Goal: Task Accomplishment & Management: Manage account settings

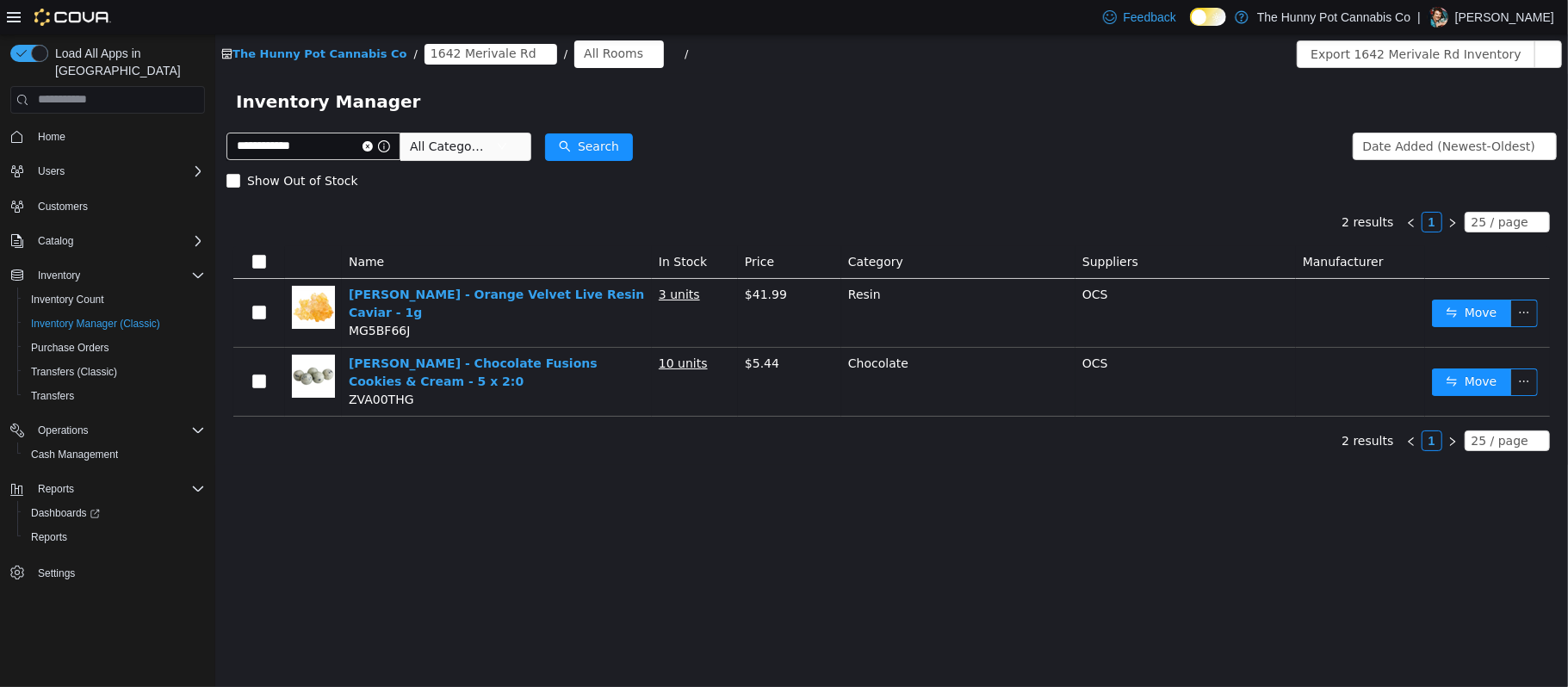
click at [1070, 135] on form "**********" at bounding box center [890, 162] width 1330 height 69
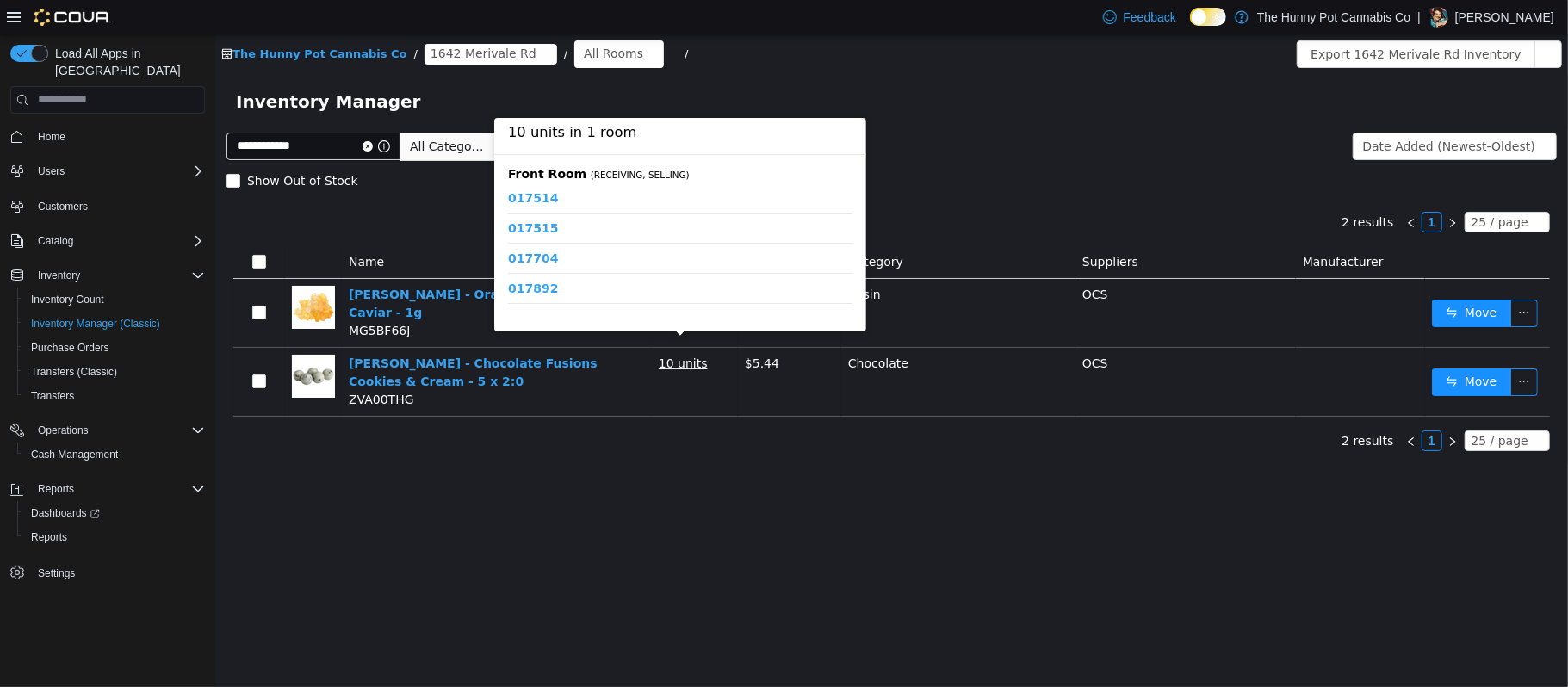
scroll to position [111, 0]
click at [542, 238] on link "021508" at bounding box center [531, 236] width 50 height 15
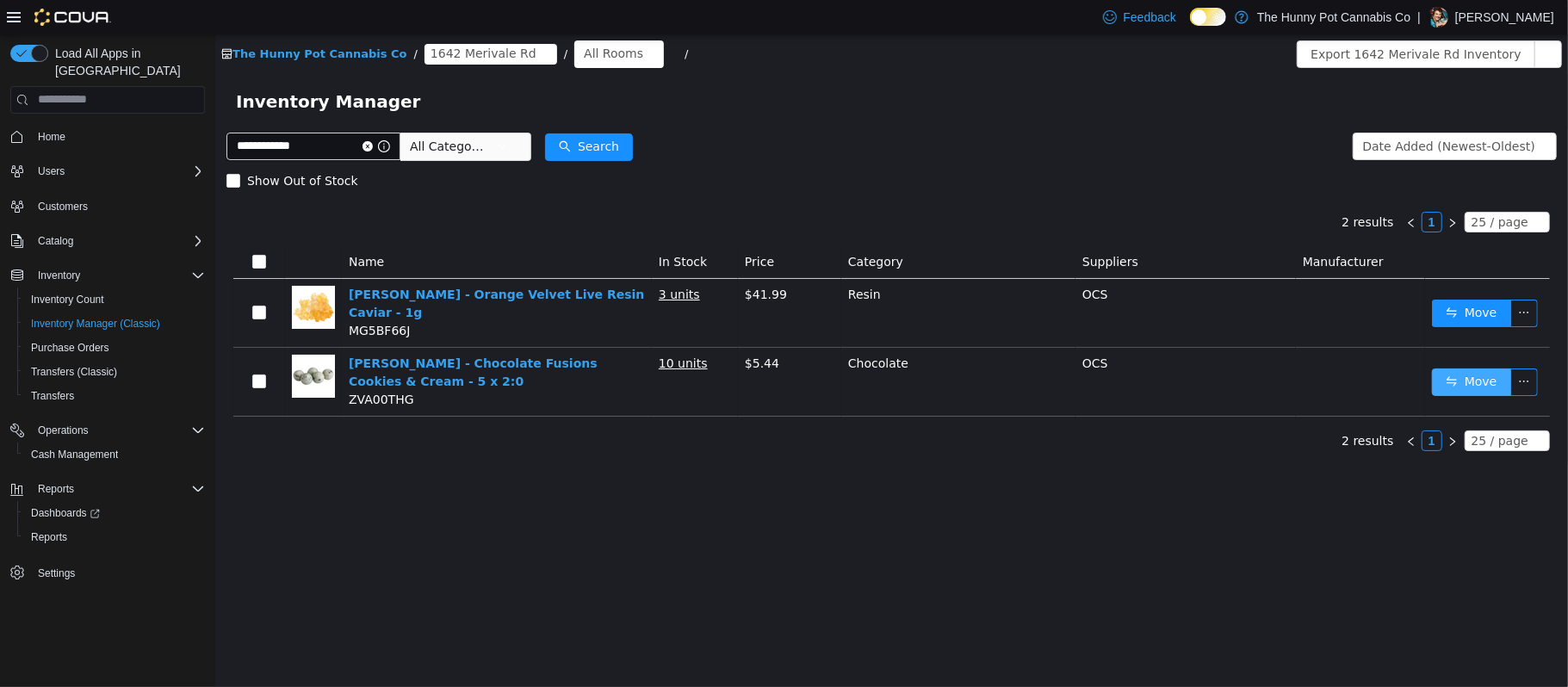
click at [1478, 378] on button "Move" at bounding box center [1470, 381] width 79 height 27
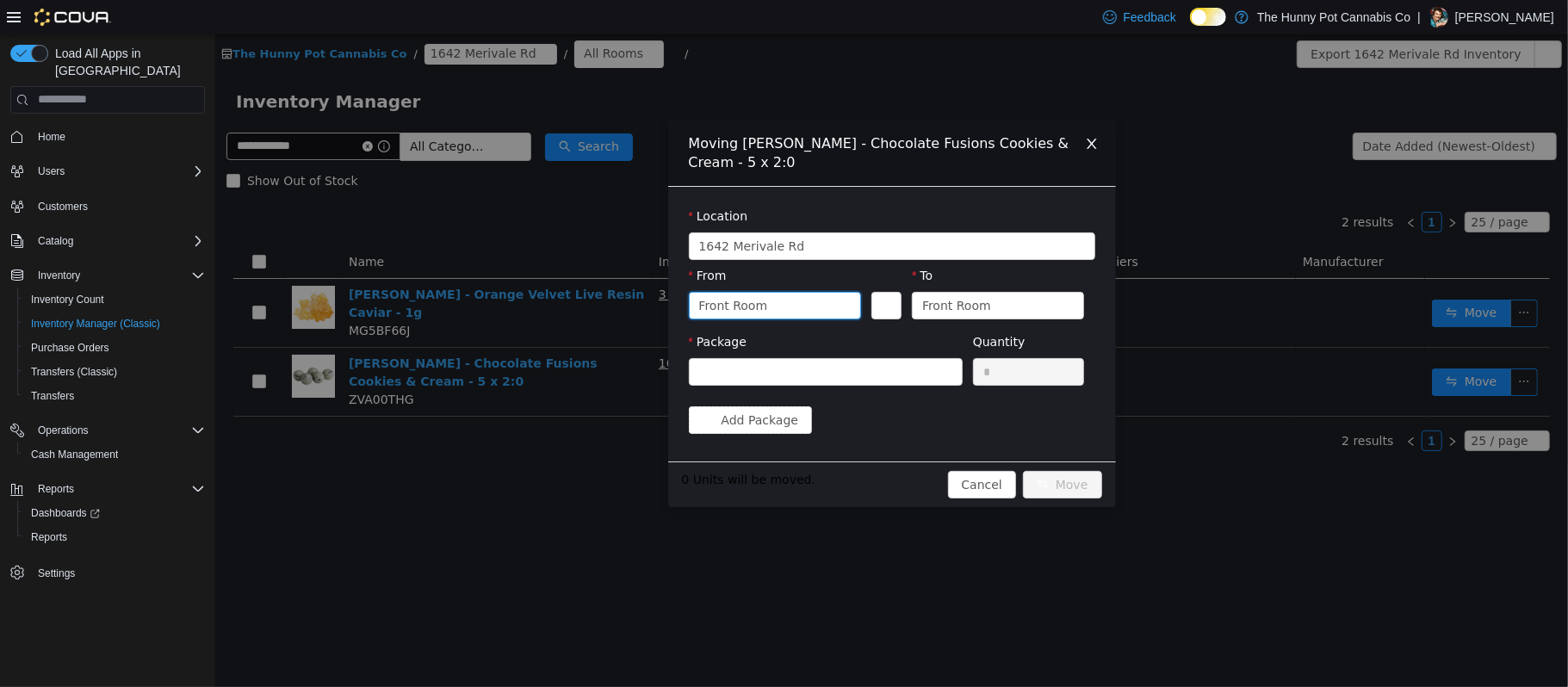
click at [787, 310] on div "Front Room" at bounding box center [768, 304] width 141 height 25
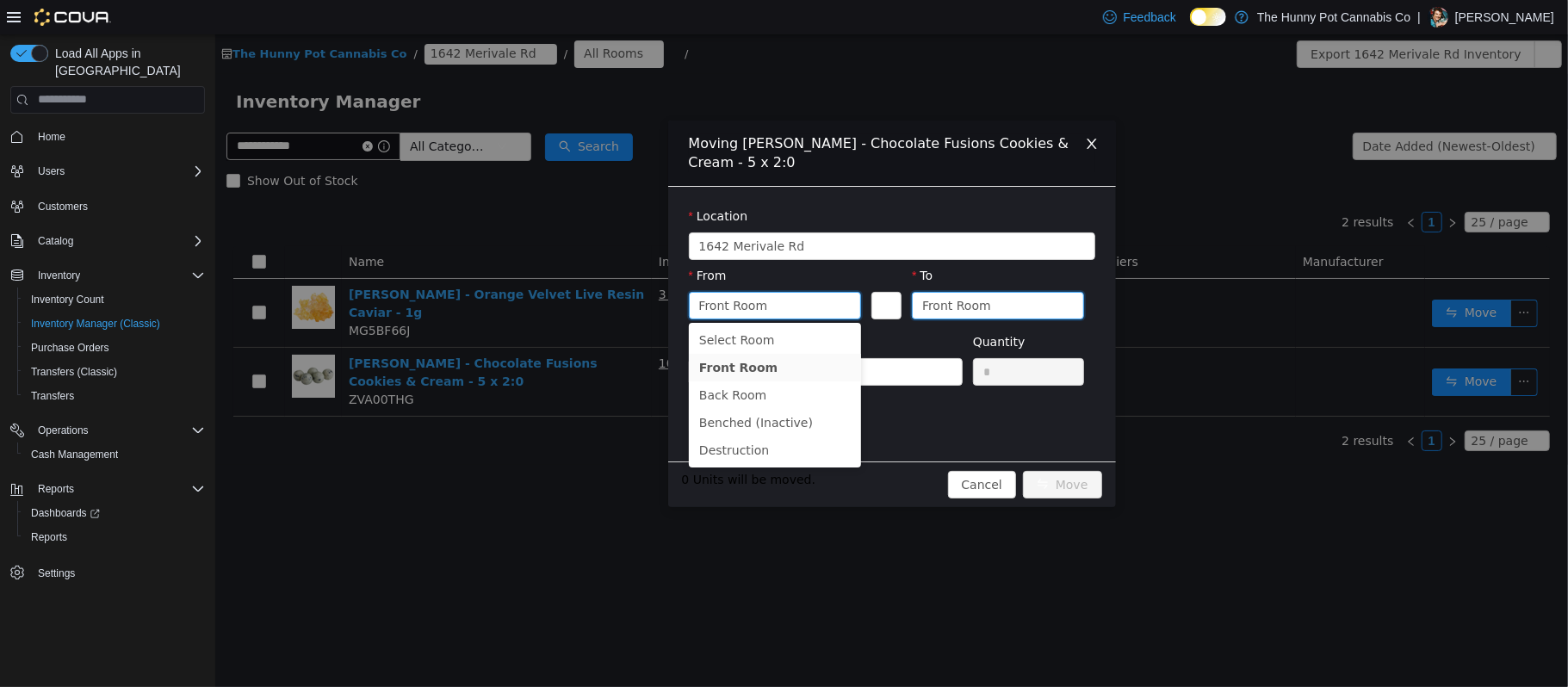
click at [1055, 297] on div "Front Room" at bounding box center [991, 304] width 141 height 25
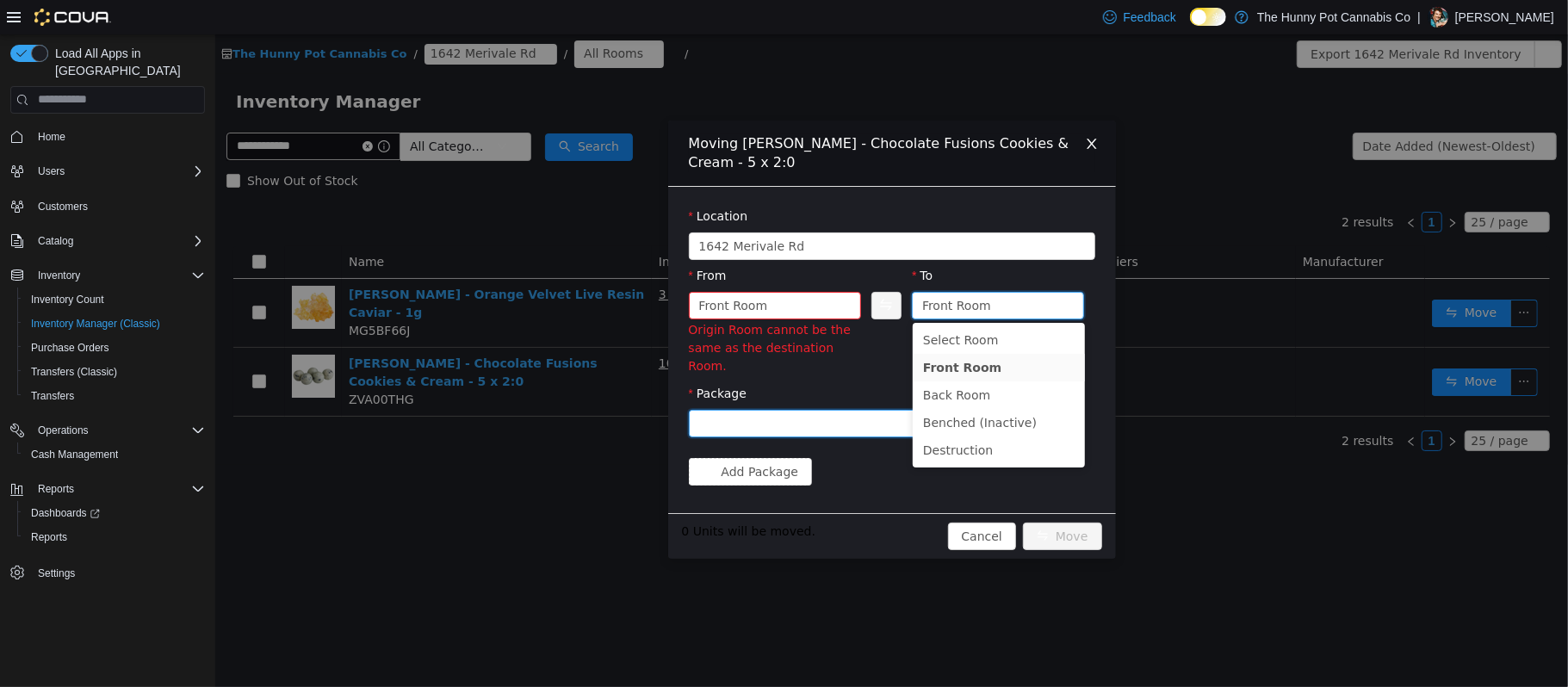
click at [771, 409] on div at bounding box center [819, 422] width 242 height 25
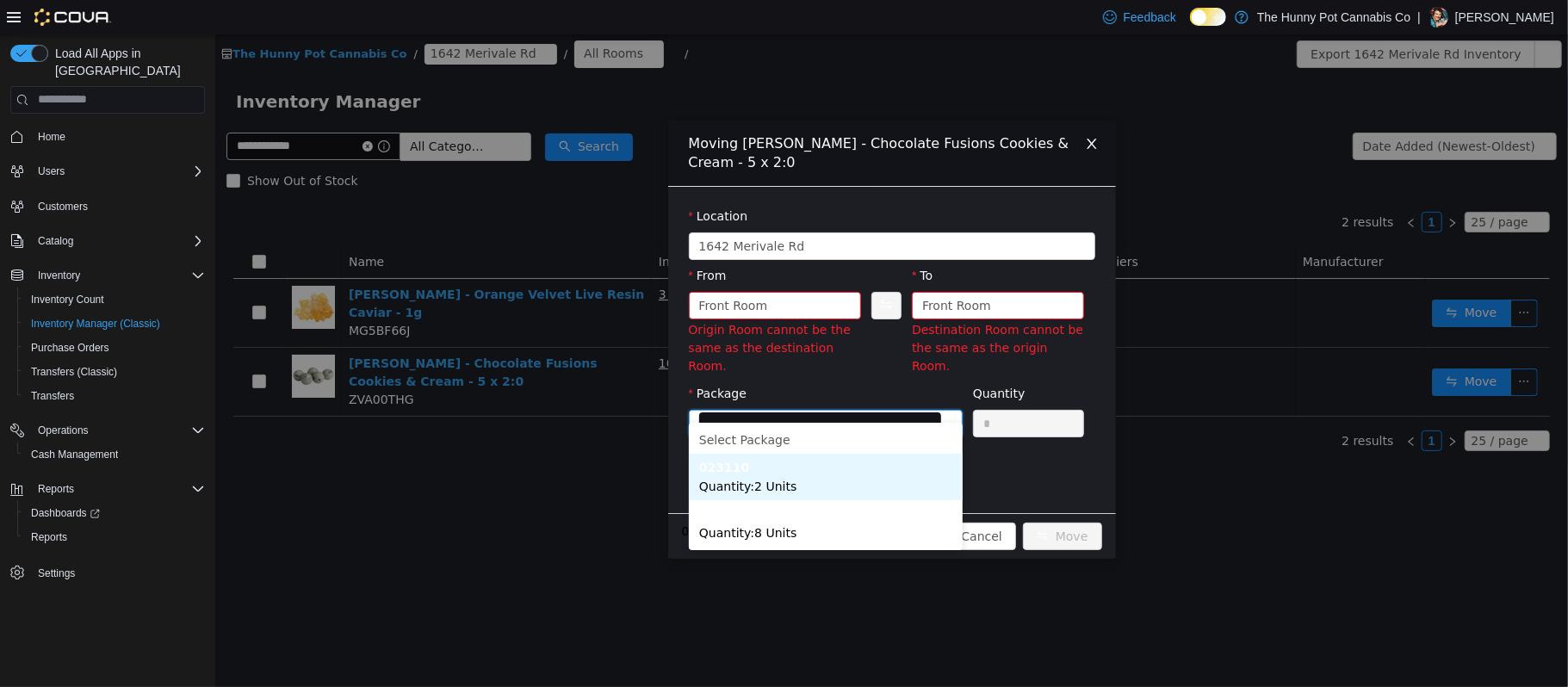
click at [814, 492] on li "023110 Quantity : 2 Units" at bounding box center [825, 476] width 274 height 46
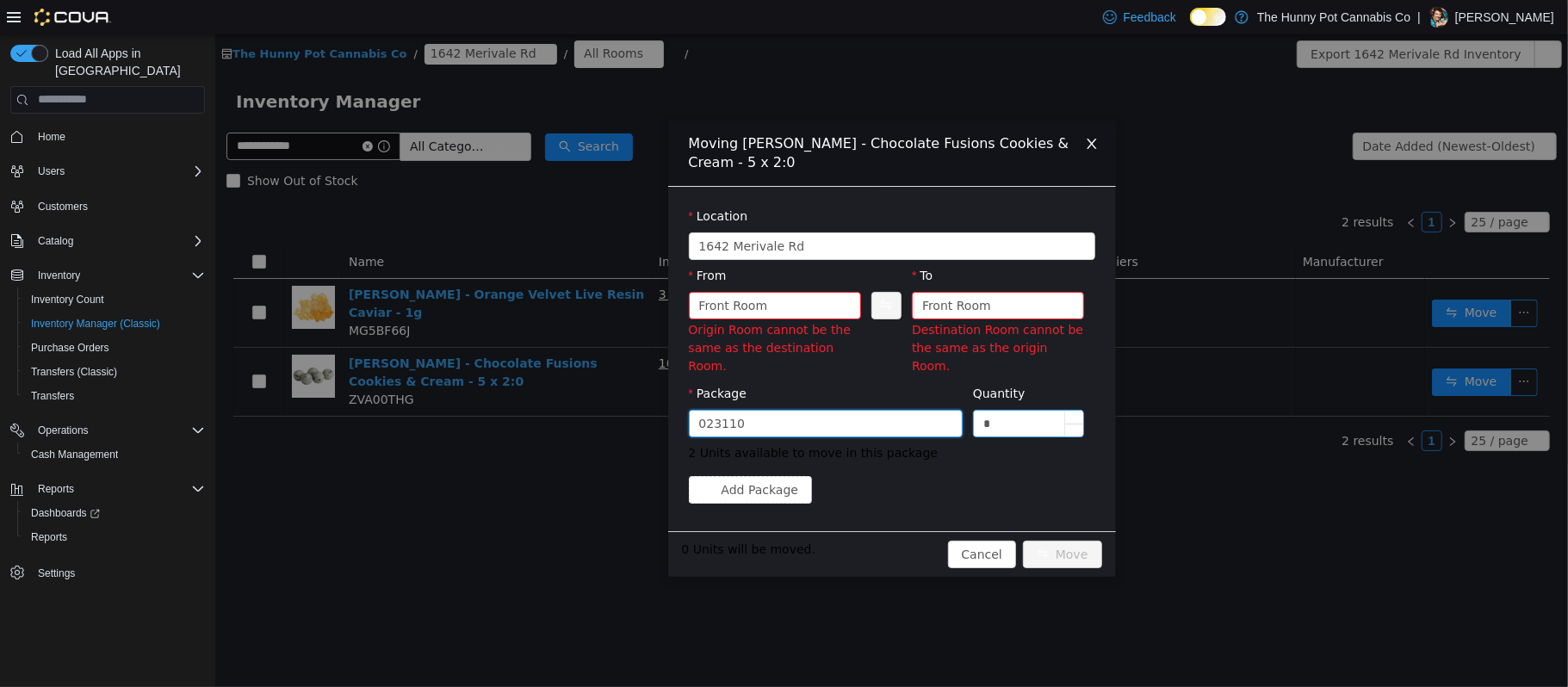
click at [999, 414] on input "*" at bounding box center [1027, 422] width 110 height 25
type input "*"
click at [905, 475] on div "Add Package" at bounding box center [892, 488] width 407 height 27
click at [918, 304] on div "Front Room" at bounding box center [997, 304] width 173 height 27
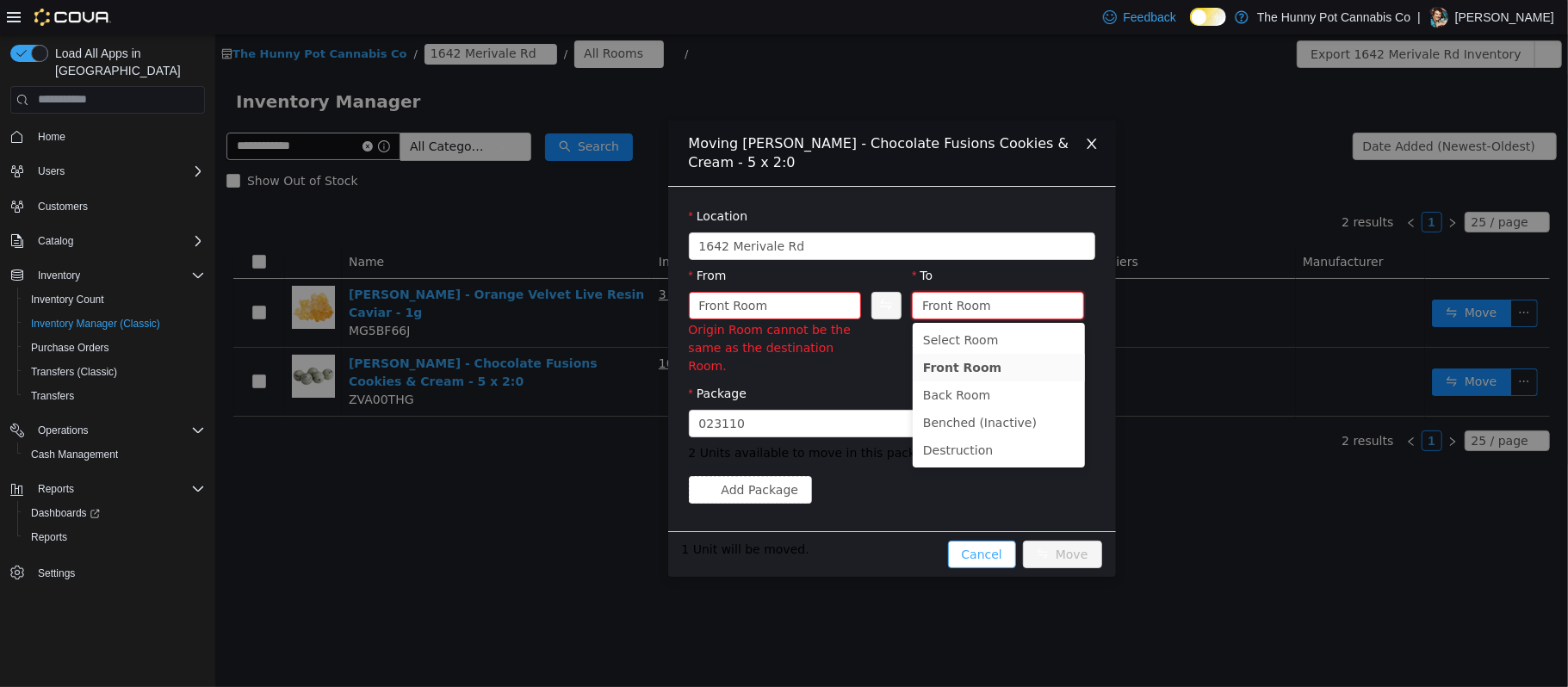
click at [979, 540] on button "Cancel" at bounding box center [981, 554] width 68 height 27
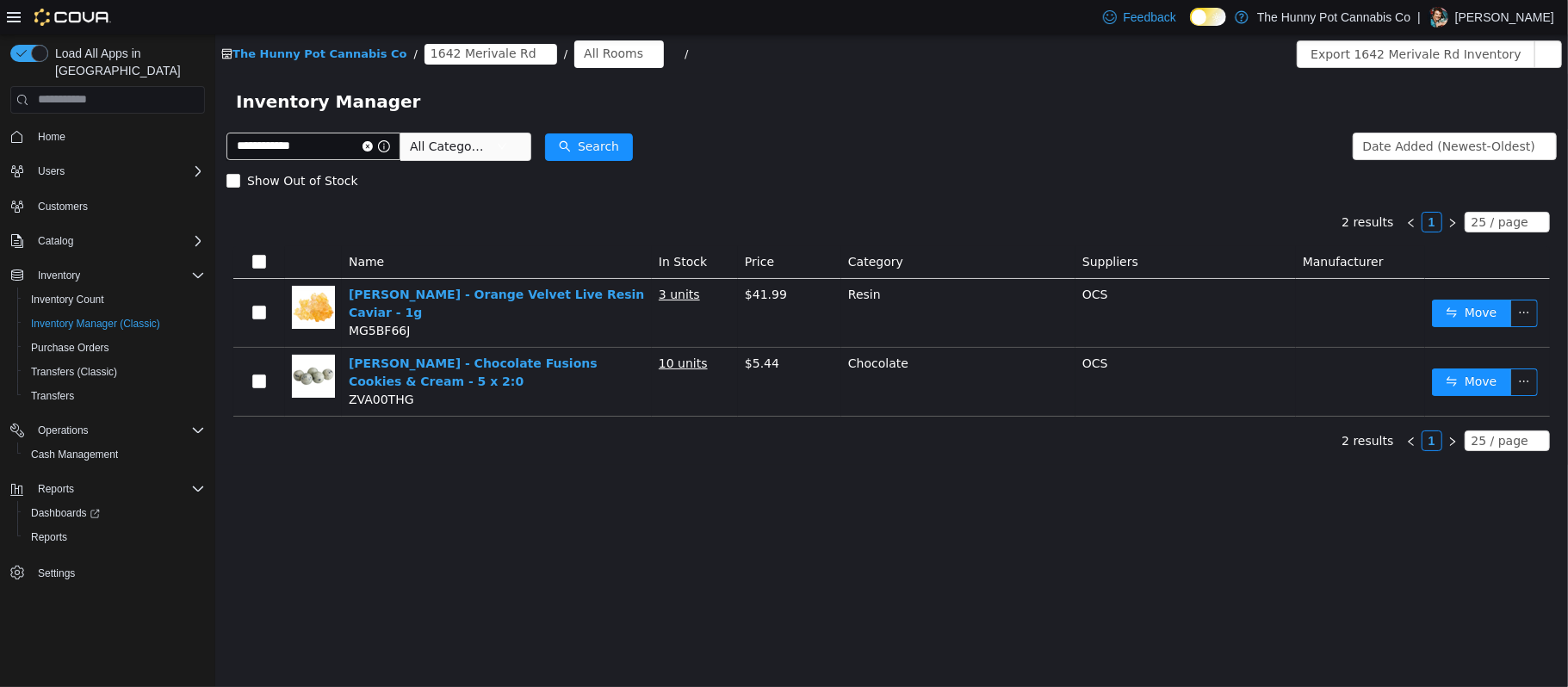
click at [979, 538] on div "**********" at bounding box center [891, 359] width 1353 height 653
click at [58, 130] on span "Home" at bounding box center [52, 136] width 27 height 14
